Goal: Task Accomplishment & Management: Use online tool/utility

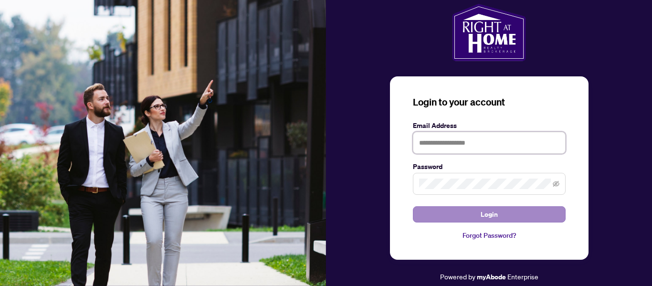
type input "**********"
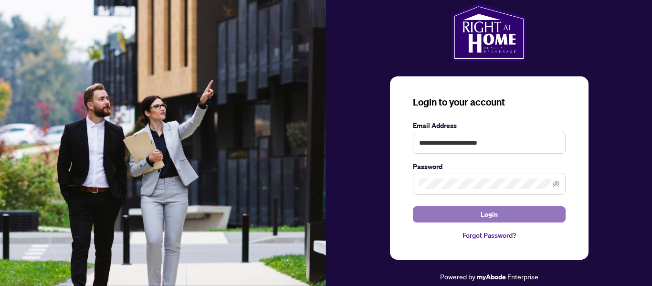
click at [493, 216] on span "Login" at bounding box center [489, 214] width 17 height 15
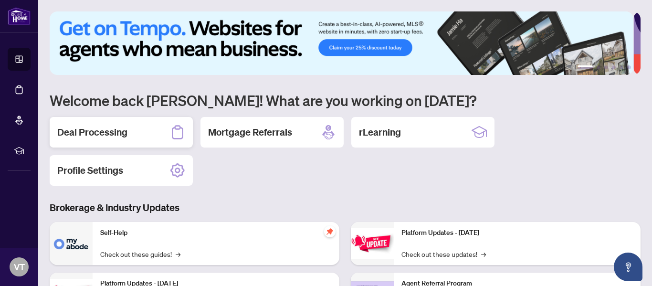
click at [132, 135] on div "Deal Processing" at bounding box center [121, 132] width 143 height 31
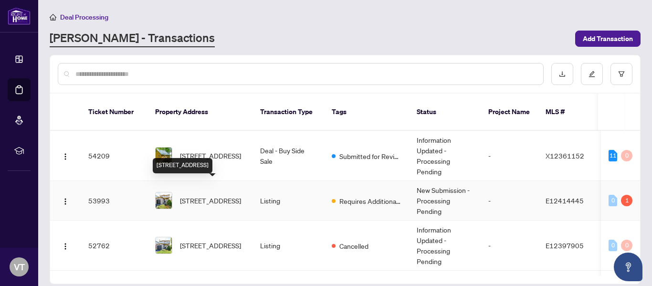
click at [195, 195] on span "[STREET_ADDRESS]" at bounding box center [210, 200] width 61 height 11
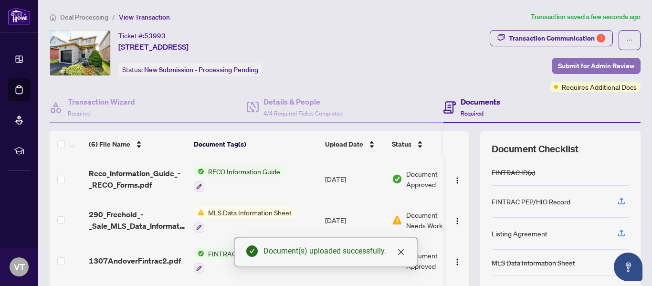
click at [584, 66] on span "Submit for Admin Review" at bounding box center [596, 65] width 76 height 15
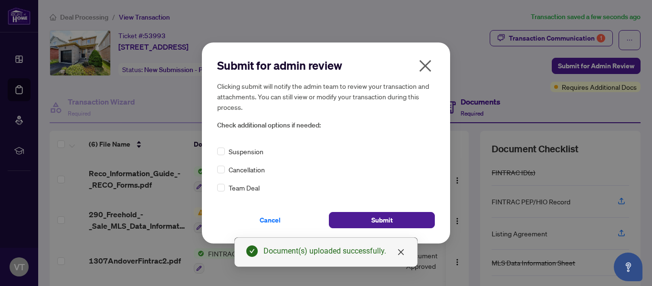
click at [240, 172] on span "Cancellation" at bounding box center [247, 169] width 36 height 11
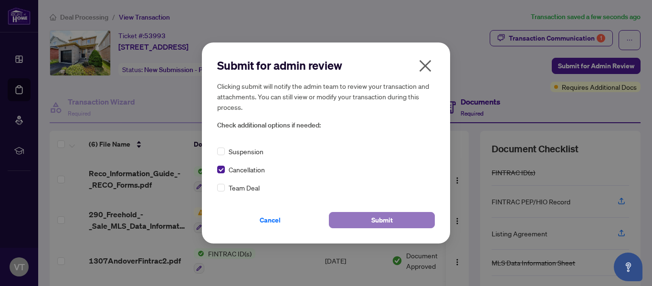
click at [373, 220] on span "Submit" at bounding box center [381, 219] width 21 height 15
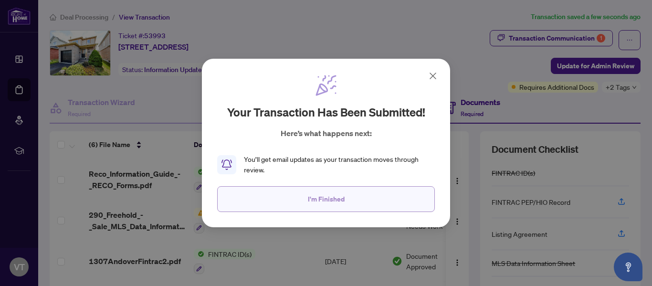
click at [350, 199] on button "I'm Finished" at bounding box center [326, 199] width 218 height 26
